Goal: Navigation & Orientation: Find specific page/section

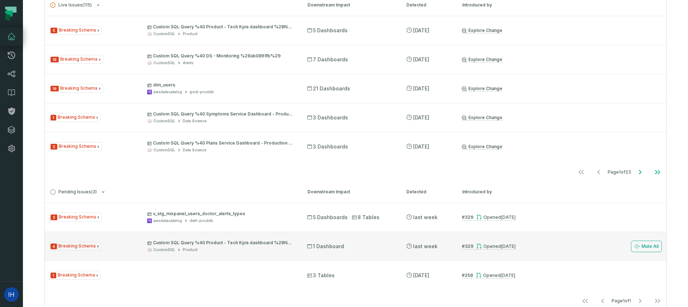
scroll to position [197, 0]
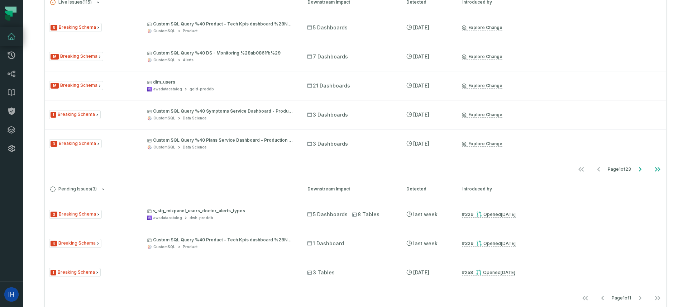
click at [248, 167] on nav "Page 1 of 23" at bounding box center [355, 169] width 621 height 14
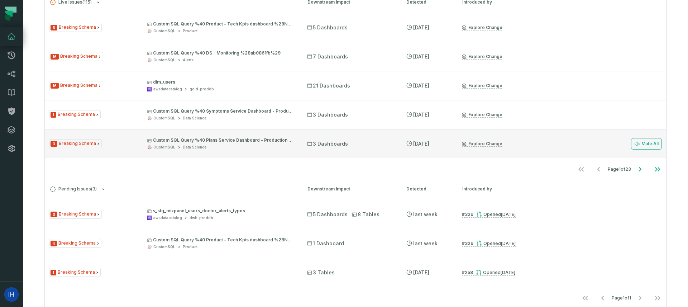
click at [210, 147] on div "CustomSQL Data Science" at bounding box center [220, 146] width 147 height 5
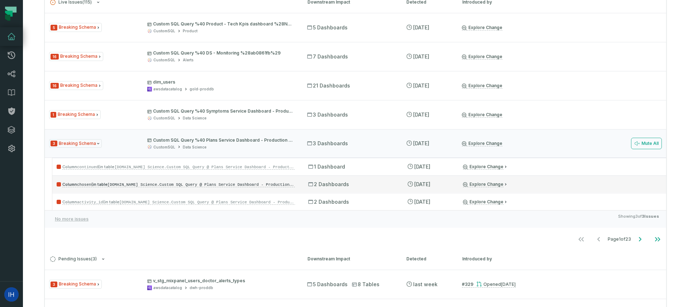
click at [213, 192] on div "Column chosen (in table CustomSQL.Data Science.Custom SQL Query @ Plans Service…" at bounding box center [359, 183] width 614 height 17
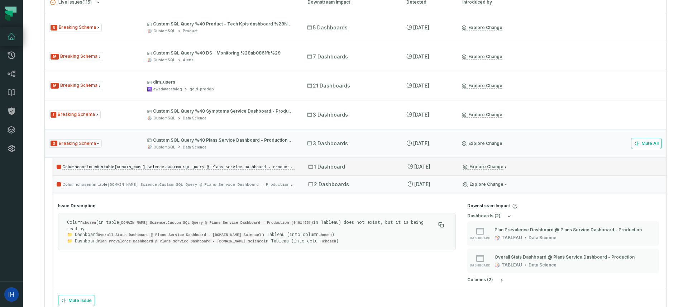
click at [220, 168] on code "CustomSQL.Data Science.Custom SQL Query @ Plans Service Dashboard - Production …" at bounding box center [218, 166] width 208 height 5
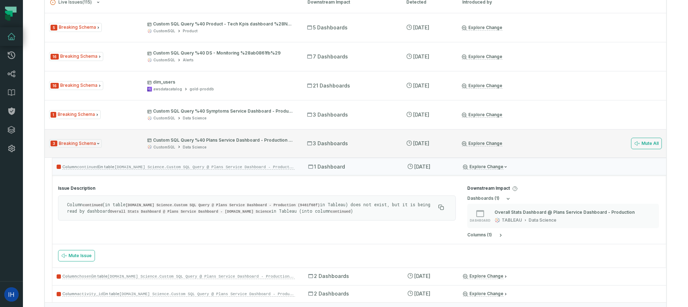
click at [222, 135] on div "3 Breaking Schema Custom SQL Query %40 Plans Service Dashboard - Production %28…" at bounding box center [355, 143] width 621 height 29
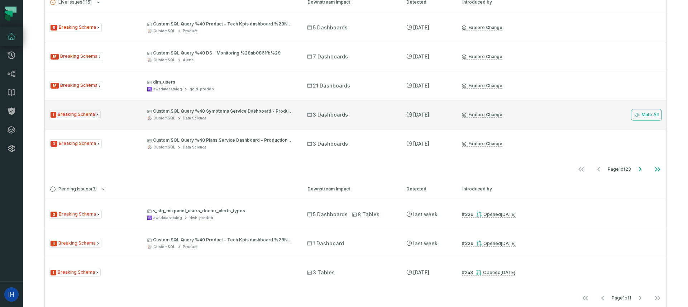
click at [223, 123] on div "1 Breaking Schema Custom SQL Query %40 Symptoms Service Dashboard - Production …" at bounding box center [355, 114] width 621 height 29
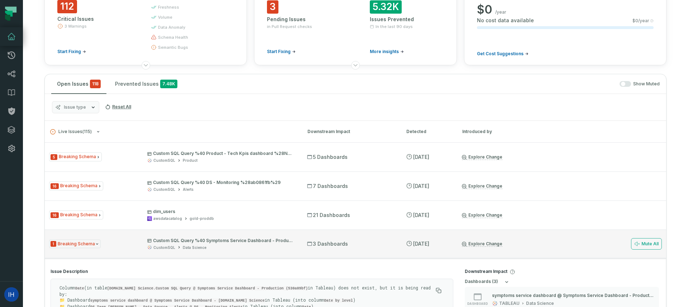
scroll to position [66, 0]
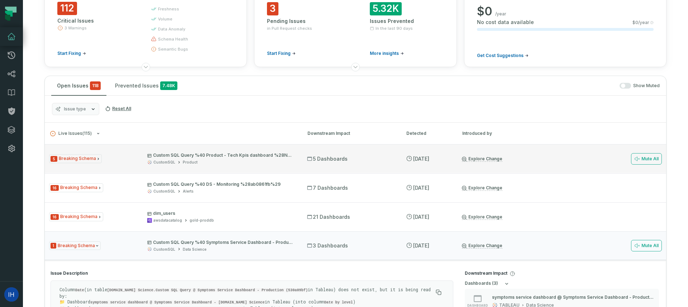
click at [229, 155] on p "Custom SQL Query %40 Product - Tech Kpis dashboard %28New 2025%29 %28b723186b%29" at bounding box center [220, 155] width 147 height 6
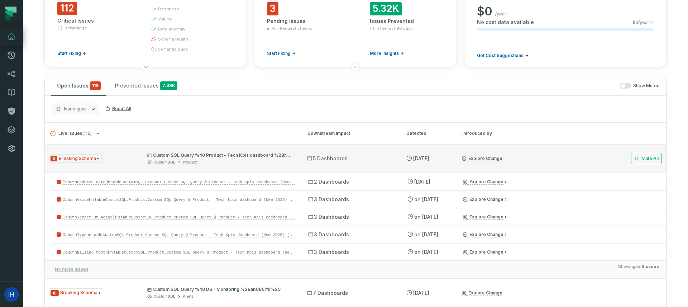
click at [229, 155] on p "Custom SQL Query %40 Product - Tech Kpis dashboard %28New 2025%29 %28b723186b%29" at bounding box center [220, 155] width 147 height 6
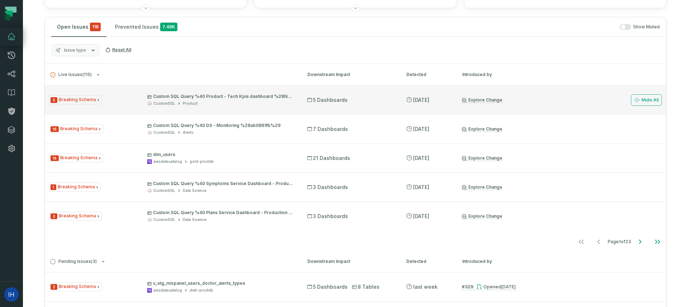
scroll to position [166, 0]
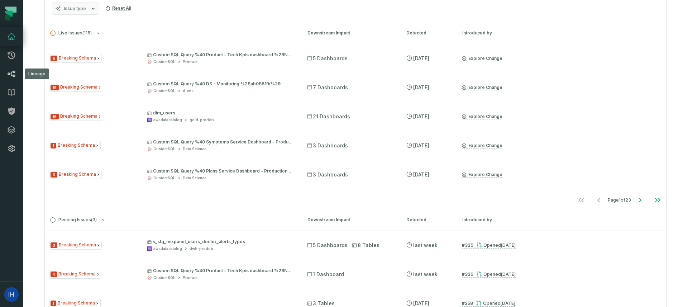
click at [13, 76] on icon at bounding box center [11, 74] width 9 height 9
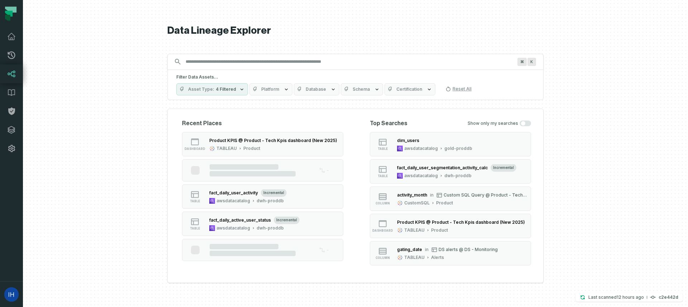
click at [224, 63] on input "Discovery Provider cmdk menu" at bounding box center [348, 61] width 335 height 11
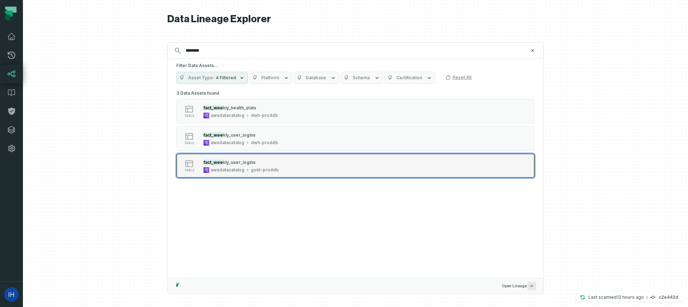
type input "********"
click at [271, 172] on div "gold-proddb" at bounding box center [265, 170] width 28 height 6
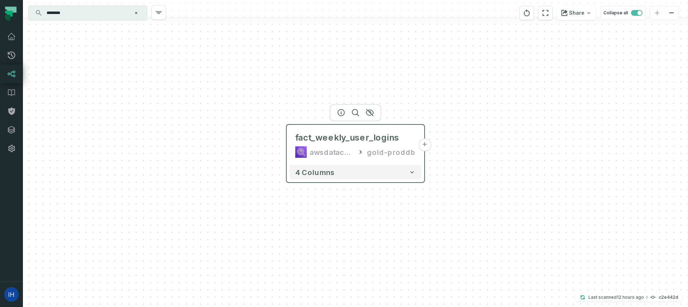
click at [423, 144] on button "+" at bounding box center [424, 144] width 13 height 13
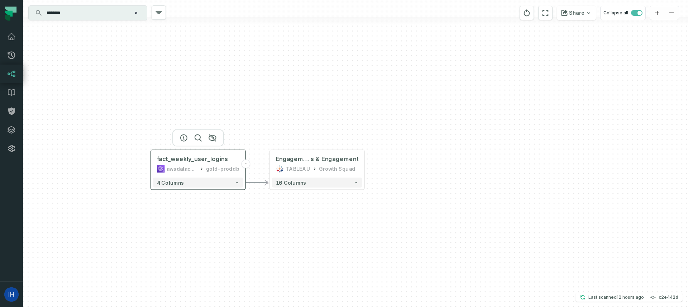
click at [229, 169] on div "gold-proddb" at bounding box center [222, 169] width 33 height 8
click at [519, 63] on div "+ Engagement cohort - Year comparison @ BP s & Engagement TABLEAU Growth Squad …" at bounding box center [355, 153] width 665 height 307
